Goal: Check status: Check status

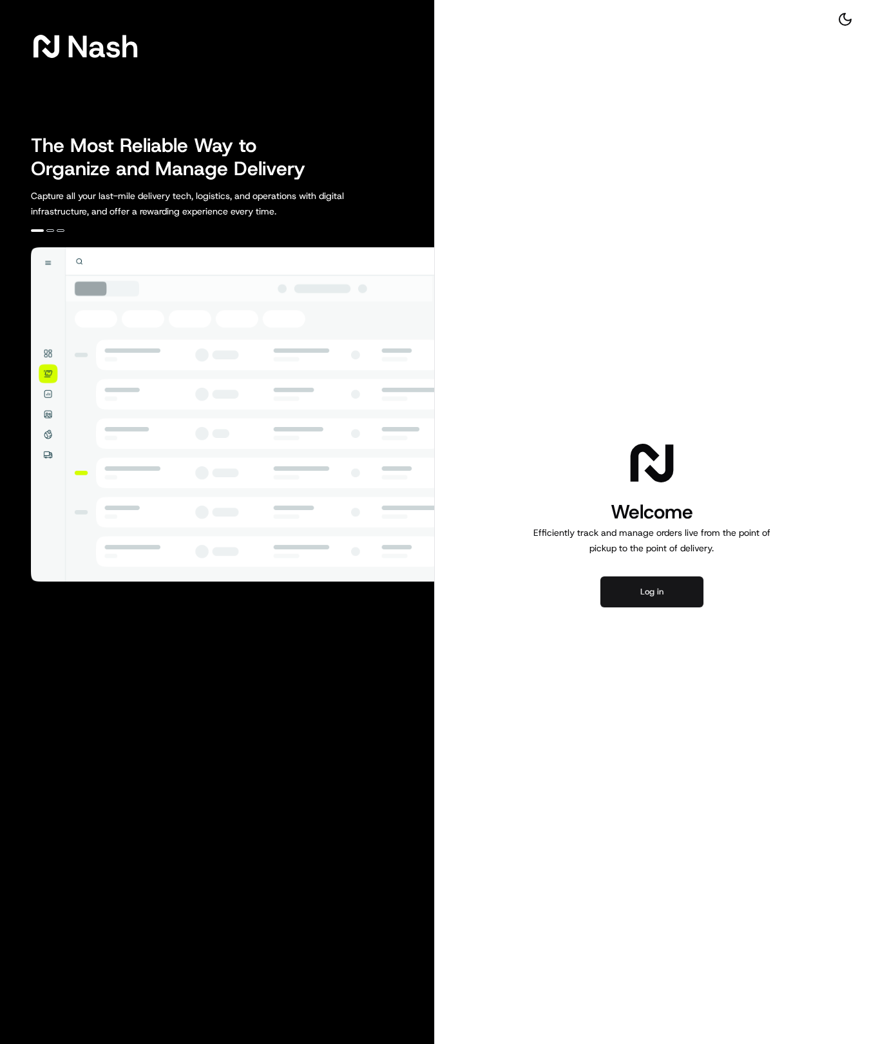
click at [650, 596] on button "Log in" at bounding box center [651, 591] width 103 height 31
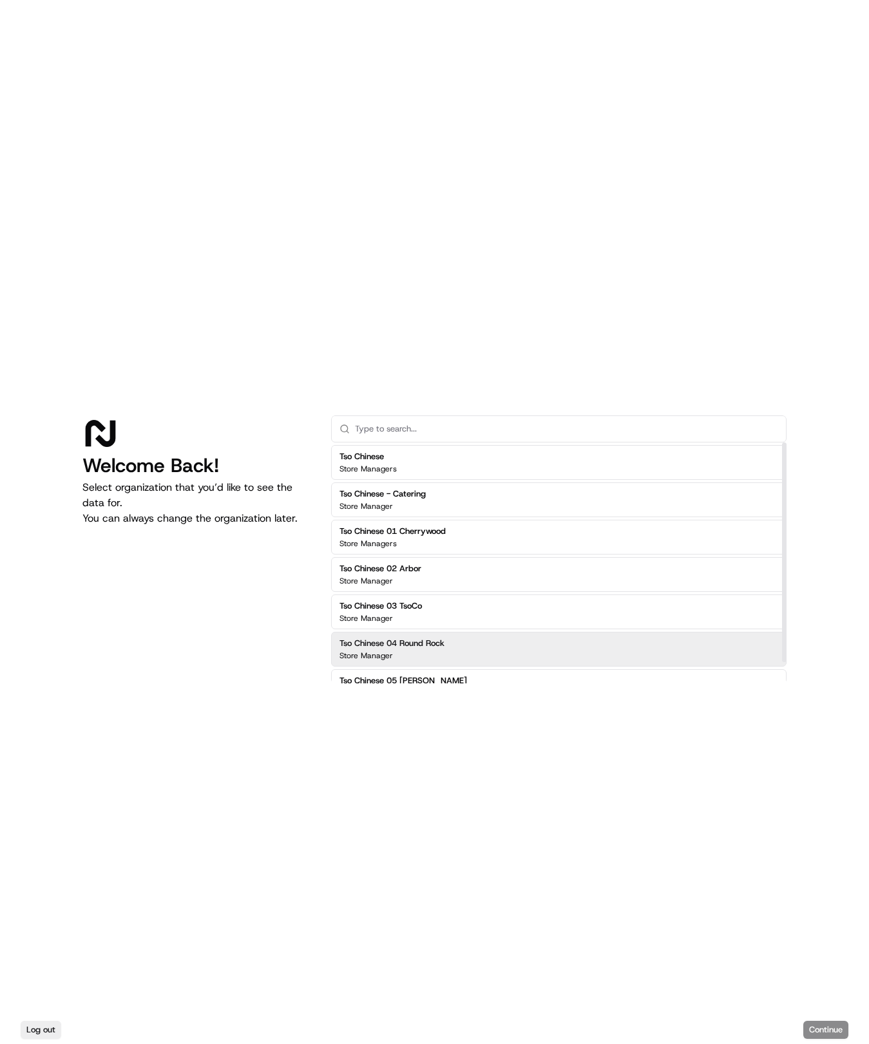
click at [404, 647] on h2 "Tso Chinese 04 Round Rock" at bounding box center [391, 644] width 105 height 12
click at [815, 1036] on button "Continue" at bounding box center [825, 1030] width 45 height 18
